Goal: Task Accomplishment & Management: Manage account settings

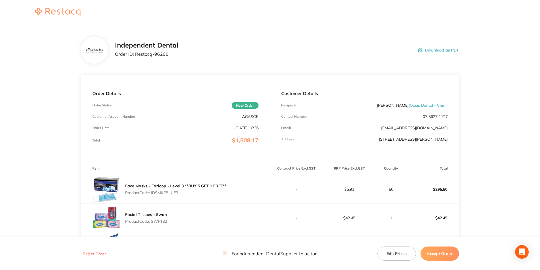
click at [447, 48] on button "Download as PDF" at bounding box center [438, 50] width 41 height 18
click at [443, 253] on button "Accept Order" at bounding box center [440, 254] width 39 height 14
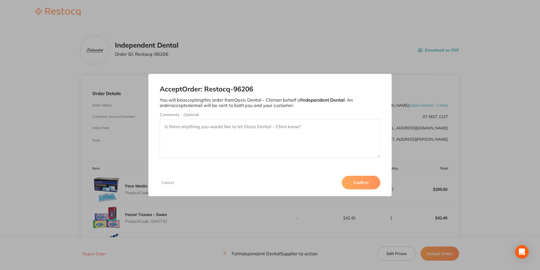
click at [367, 182] on button "Confirm" at bounding box center [361, 183] width 39 height 14
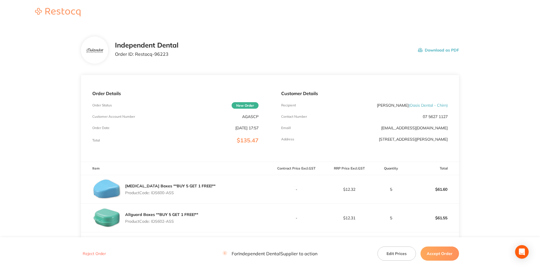
drag, startPoint x: 445, startPoint y: 49, endPoint x: 53, endPoint y: 237, distance: 434.5
click at [445, 49] on button "Download as PDF" at bounding box center [438, 50] width 41 height 18
click at [436, 254] on button "Accept Order" at bounding box center [440, 254] width 39 height 14
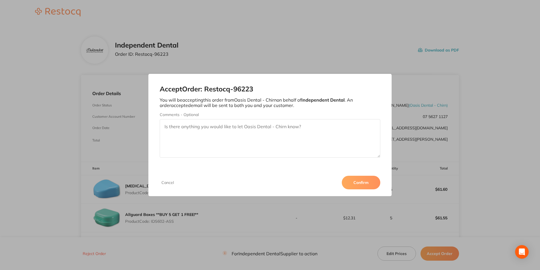
click at [369, 182] on button "Confirm" at bounding box center [361, 183] width 39 height 14
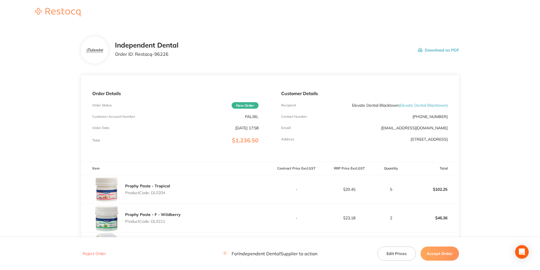
click at [437, 50] on button "Download as PDF" at bounding box center [438, 50] width 41 height 18
click at [432, 253] on button "Accept Order" at bounding box center [440, 254] width 39 height 14
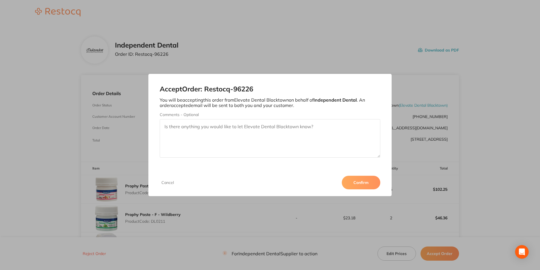
click at [361, 180] on button "Confirm" at bounding box center [361, 183] width 39 height 14
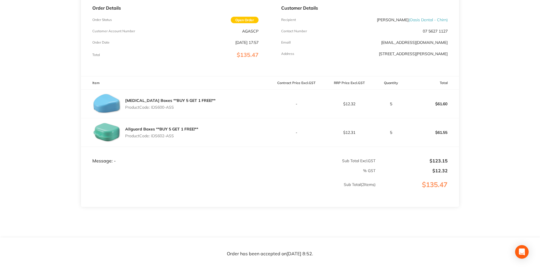
scroll to position [100, 0]
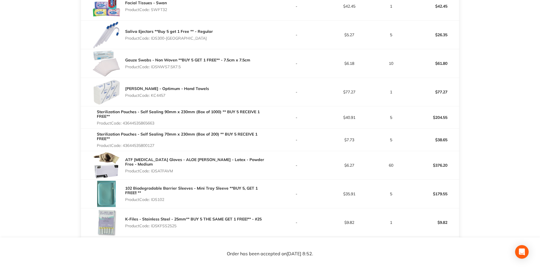
scroll to position [227, 0]
